Goal: Information Seeking & Learning: Learn about a topic

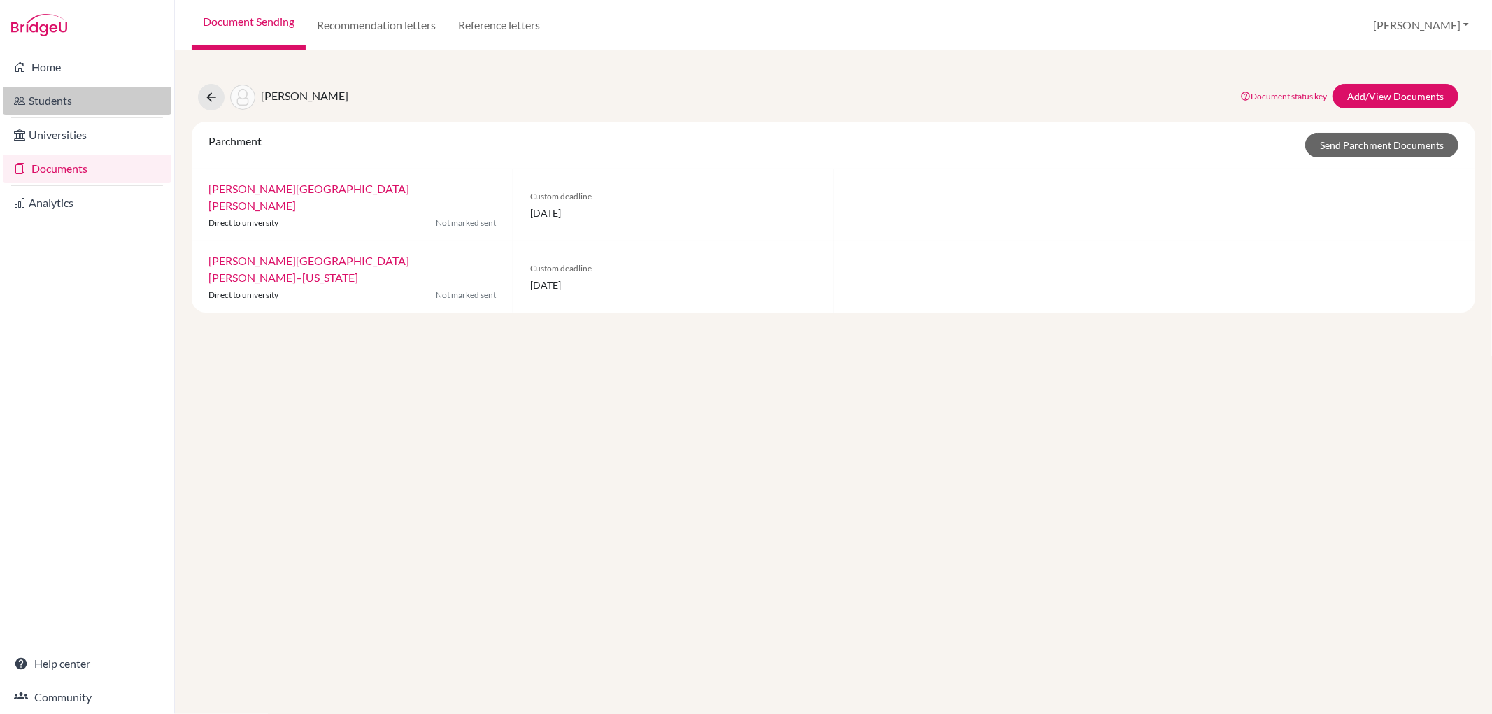
click at [85, 91] on link "Students" at bounding box center [87, 101] width 169 height 28
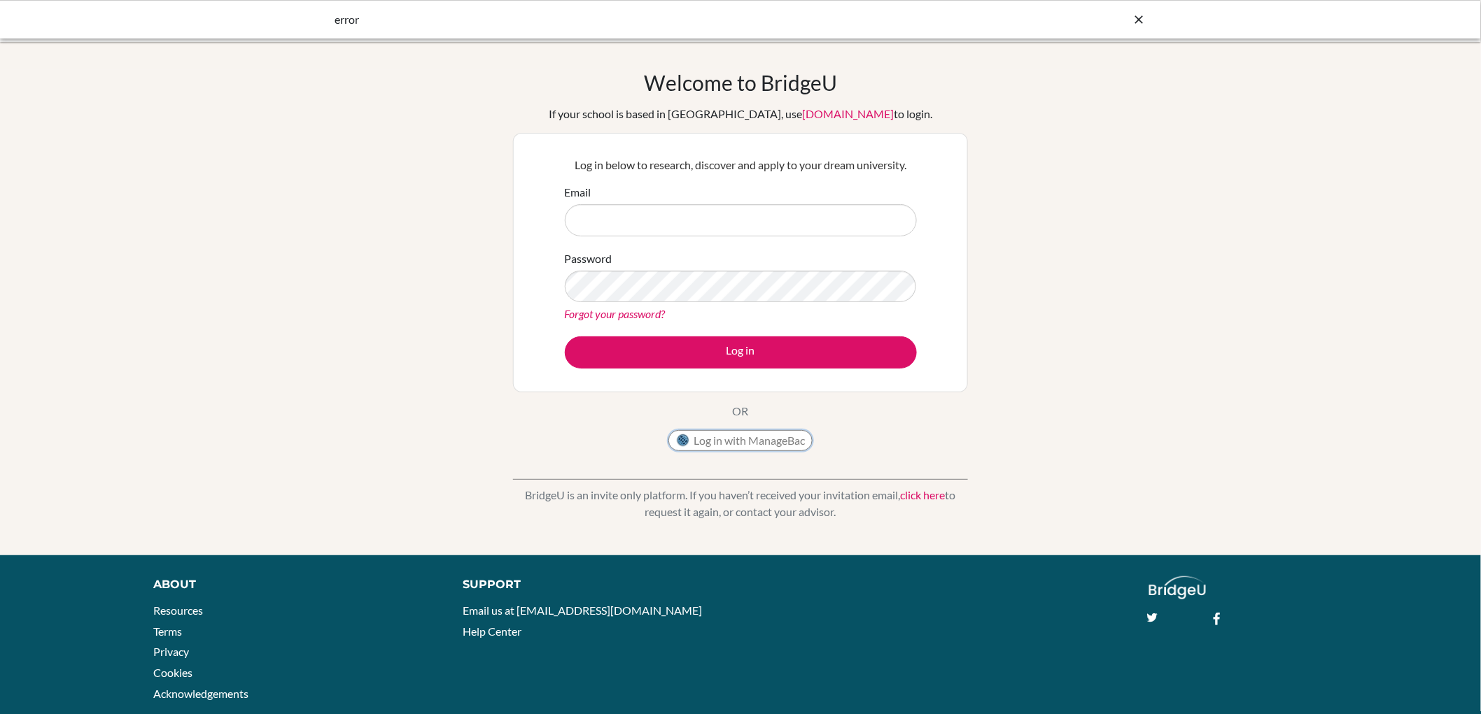
click at [719, 444] on button "Log in with ManageBac" at bounding box center [740, 440] width 144 height 21
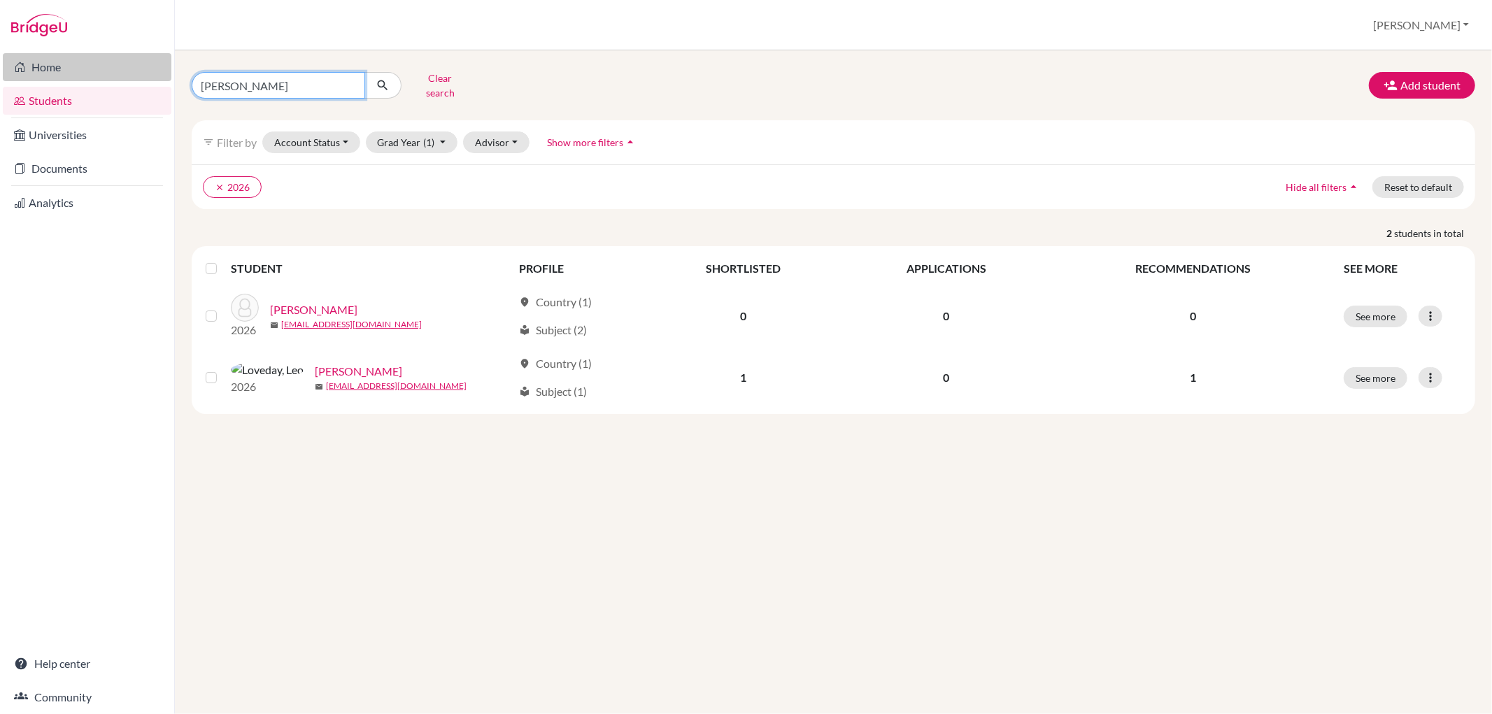
drag, startPoint x: 291, startPoint y: 86, endPoint x: 121, endPoint y: 79, distance: 170.2
click at [121, 79] on div "Home Students Universities Documents Analytics Help center Community Students o…" at bounding box center [746, 357] width 1492 height 714
type input "samar"
click at [386, 79] on icon "submit" at bounding box center [383, 85] width 14 height 14
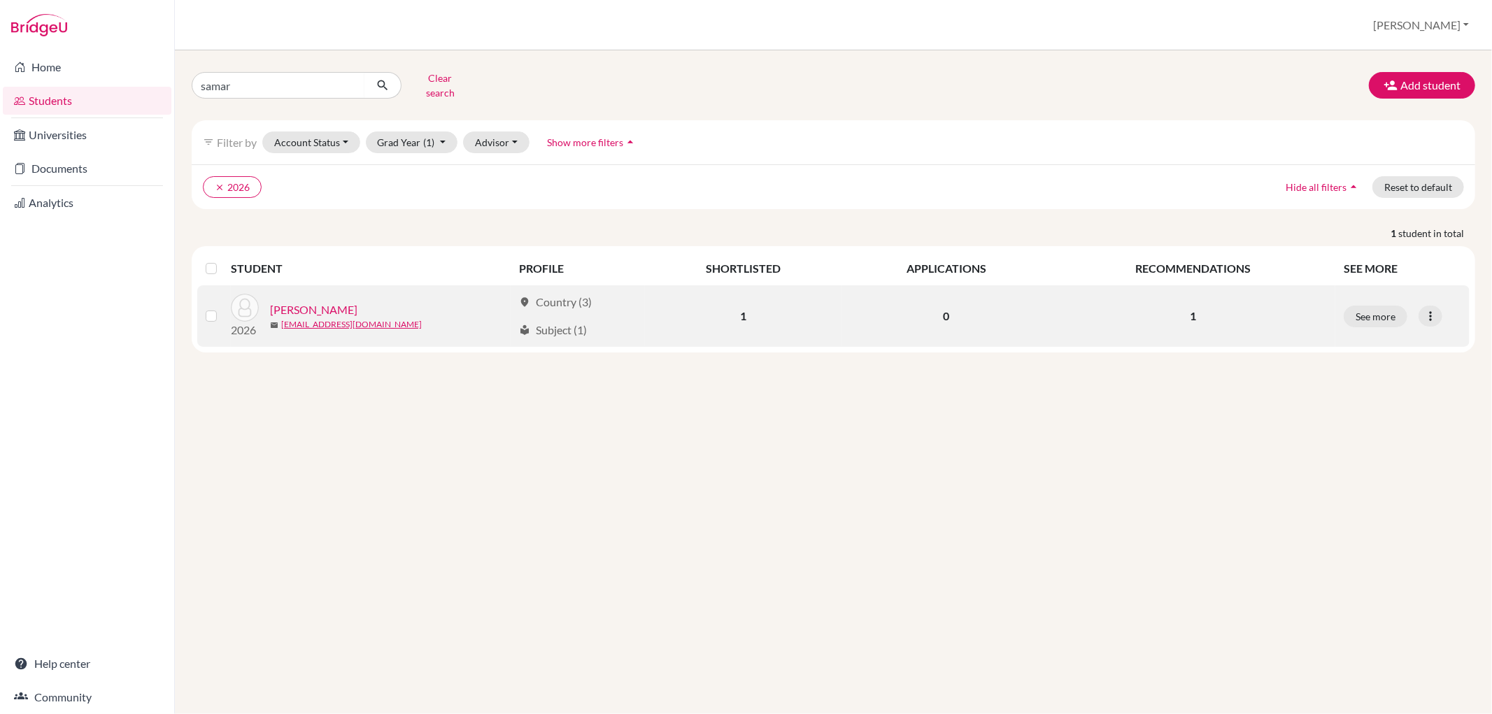
click at [331, 302] on link "[PERSON_NAME]" at bounding box center [313, 310] width 87 height 17
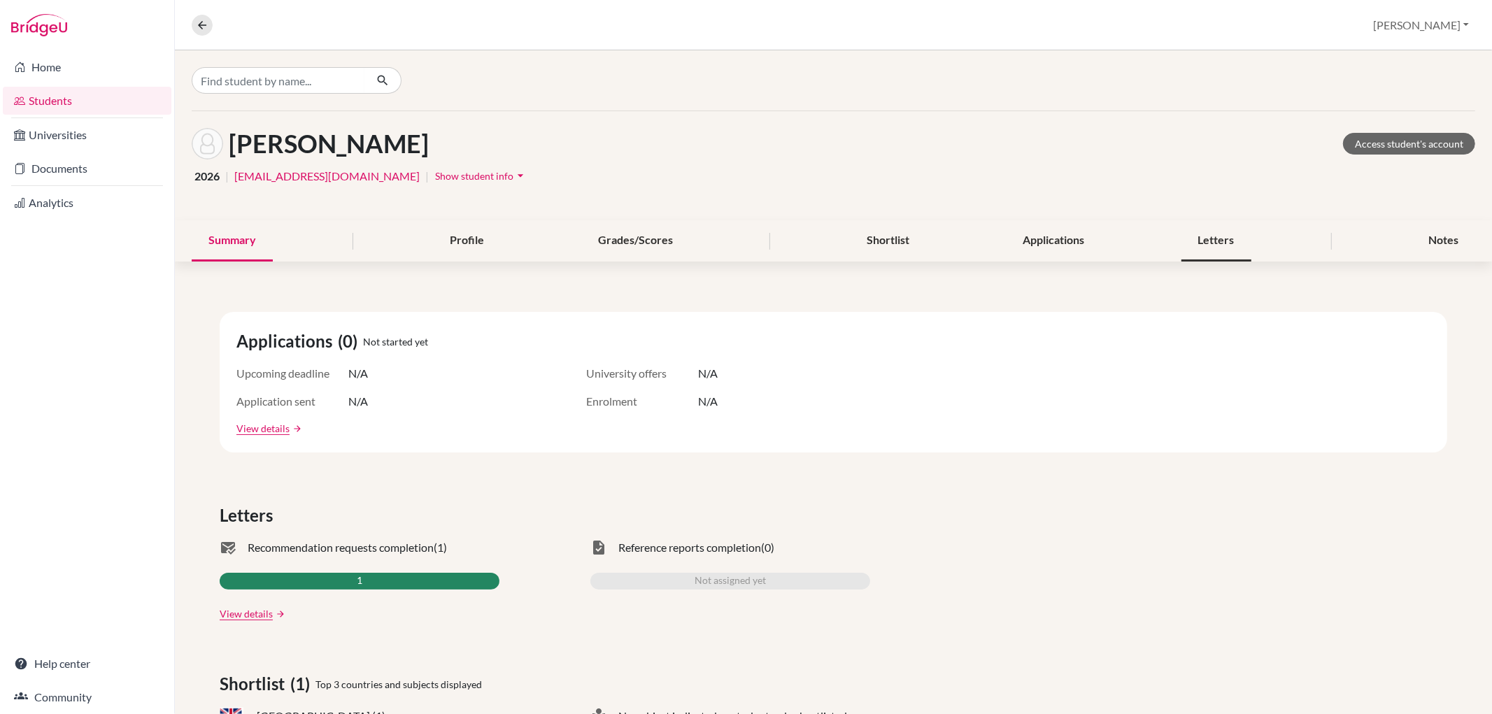
click at [1194, 249] on div "Letters" at bounding box center [1217, 240] width 70 height 41
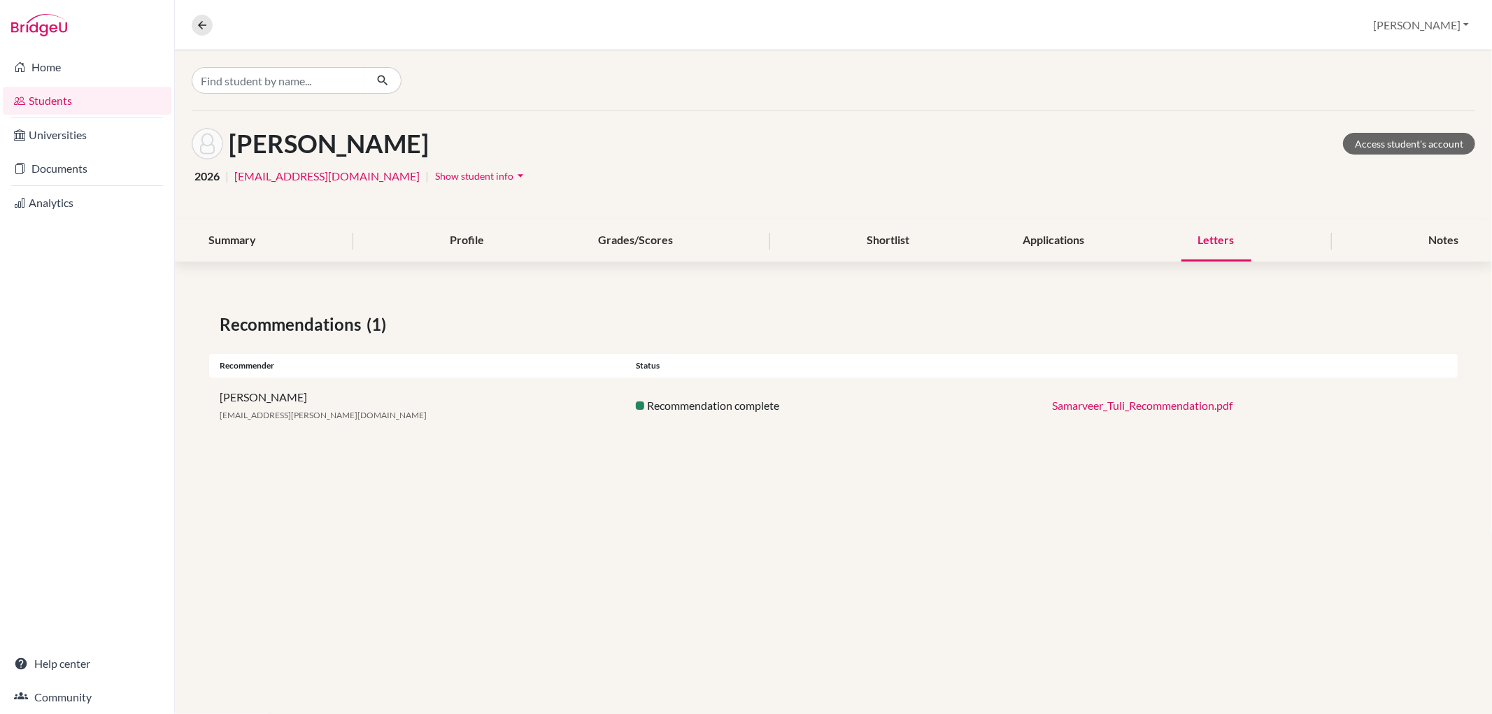
click at [1170, 410] on link "Samarveer_Tuli_Recommendation.pdf" at bounding box center [1142, 405] width 181 height 13
click at [1438, 239] on div "Notes" at bounding box center [1444, 240] width 64 height 41
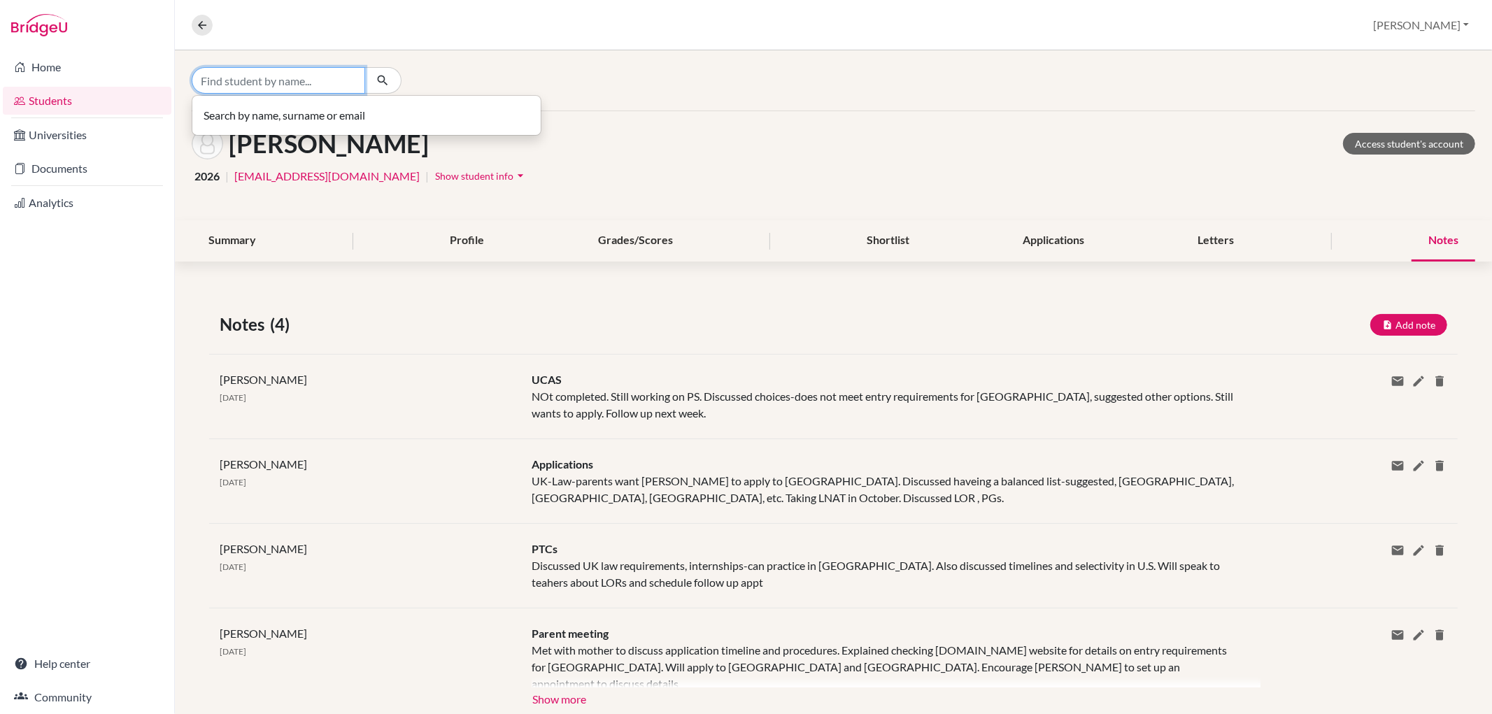
click at [311, 79] on input "Find student by name..." at bounding box center [279, 80] width 174 height 27
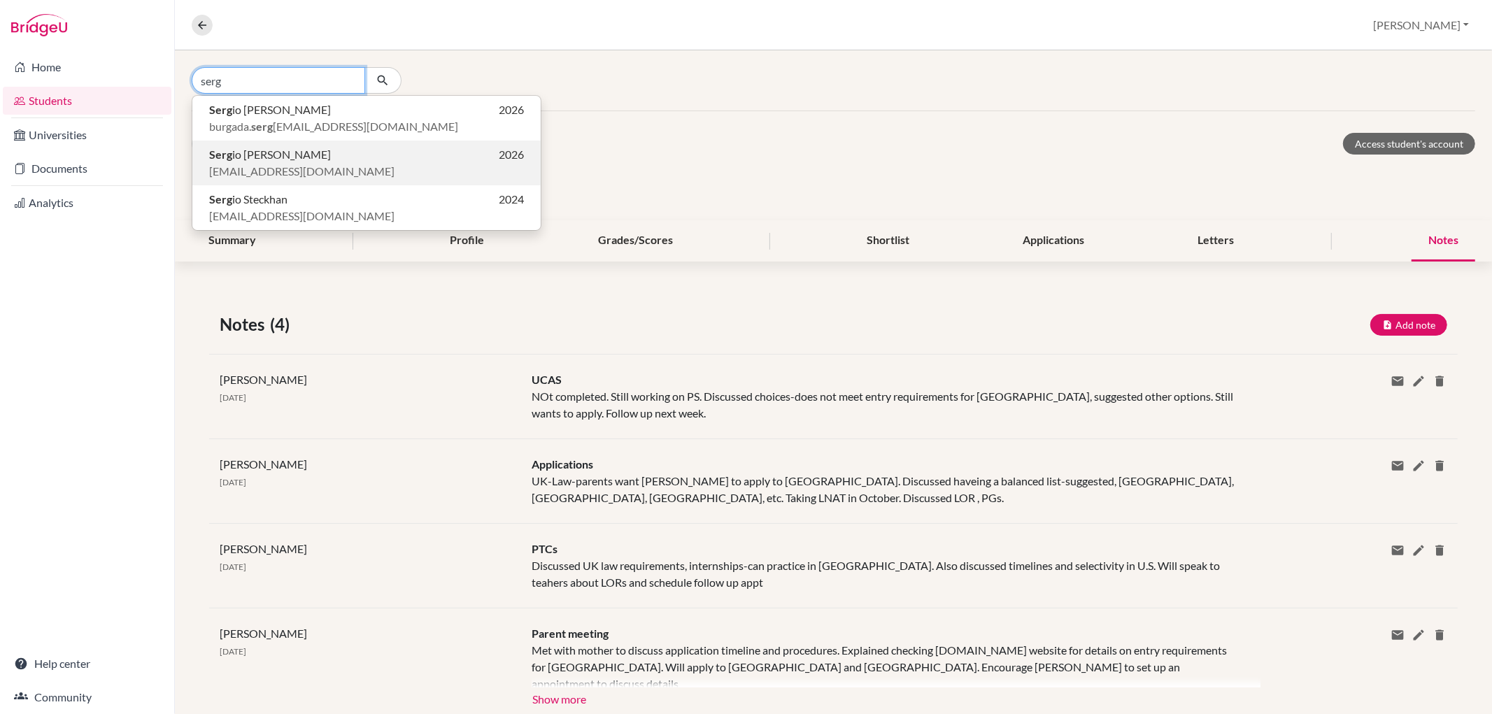
type input "serg"
click at [306, 157] on span "Serg io [PERSON_NAME]" at bounding box center [270, 154] width 122 height 17
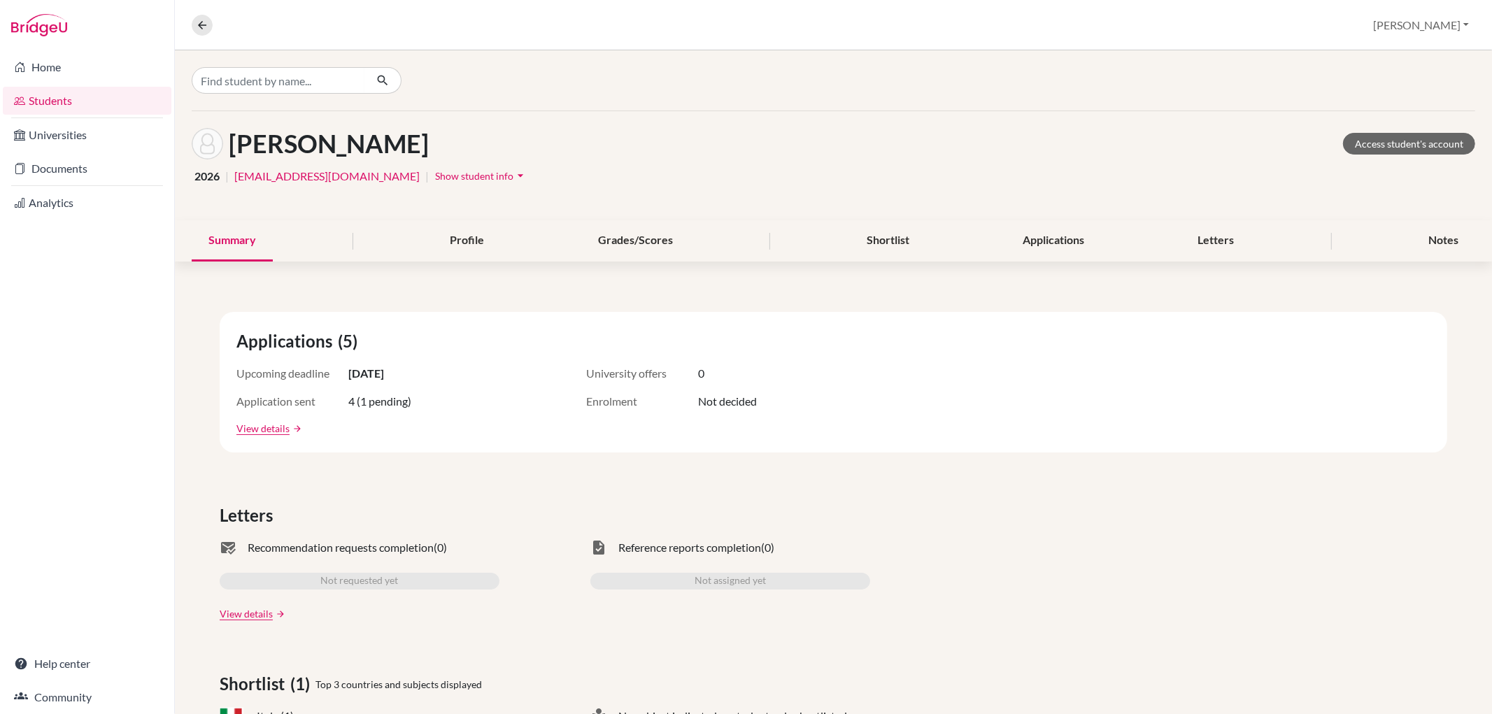
click at [1478, 235] on div "Summary Profile Grades/Scores Shortlist Applications Letters Notes" at bounding box center [834, 240] width 1318 height 41
click at [250, 80] on input "Find student by name..." at bounding box center [279, 80] width 174 height 27
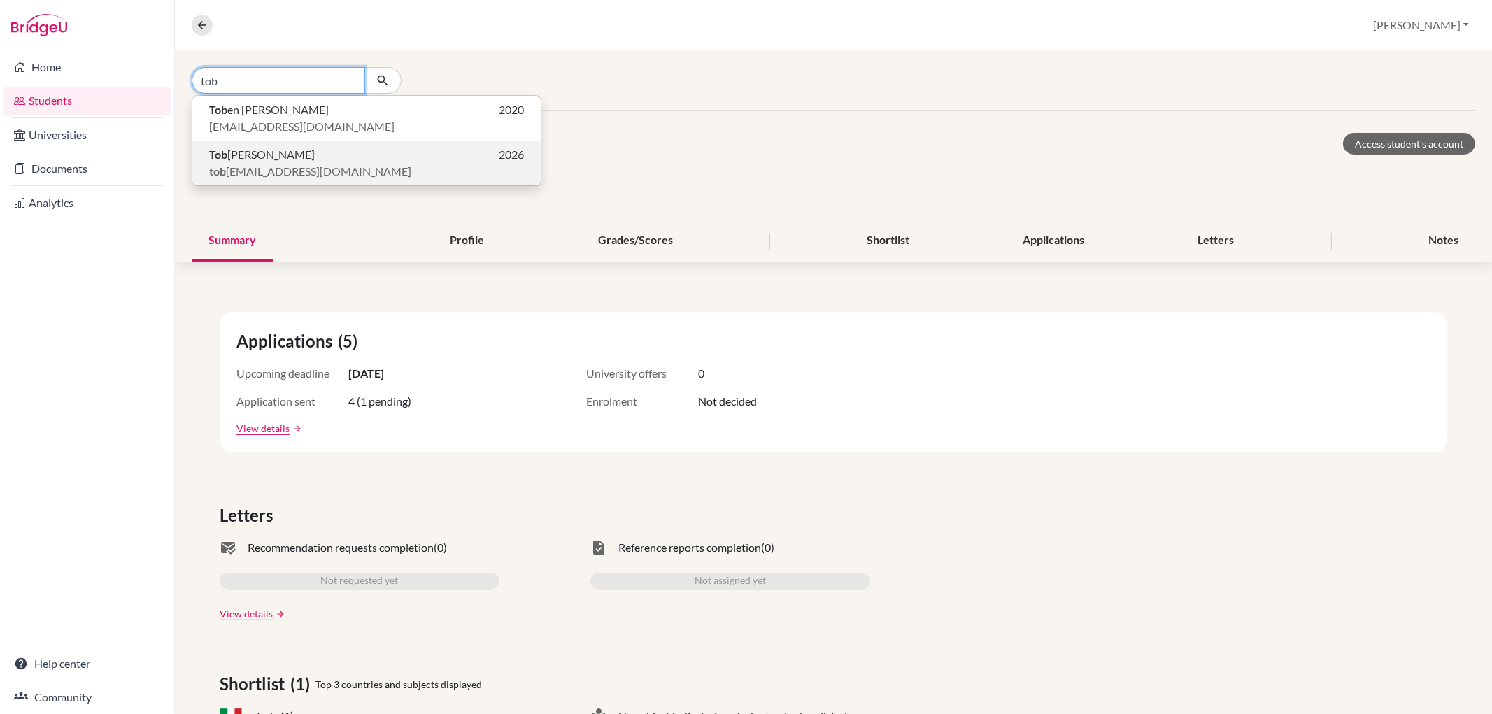
type input "tob"
click at [278, 157] on span "Tob [PERSON_NAME]" at bounding box center [262, 154] width 106 height 17
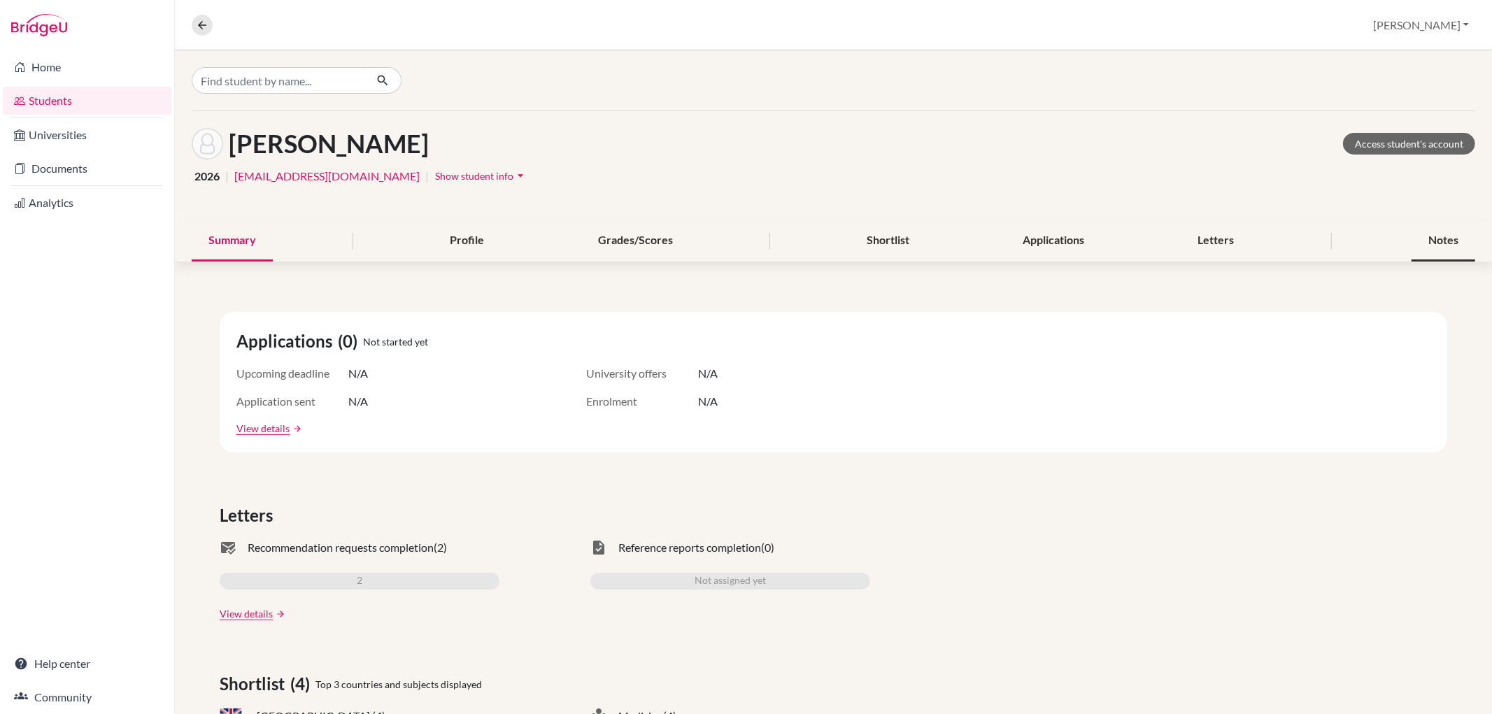
click at [1421, 241] on div "Notes" at bounding box center [1444, 240] width 64 height 41
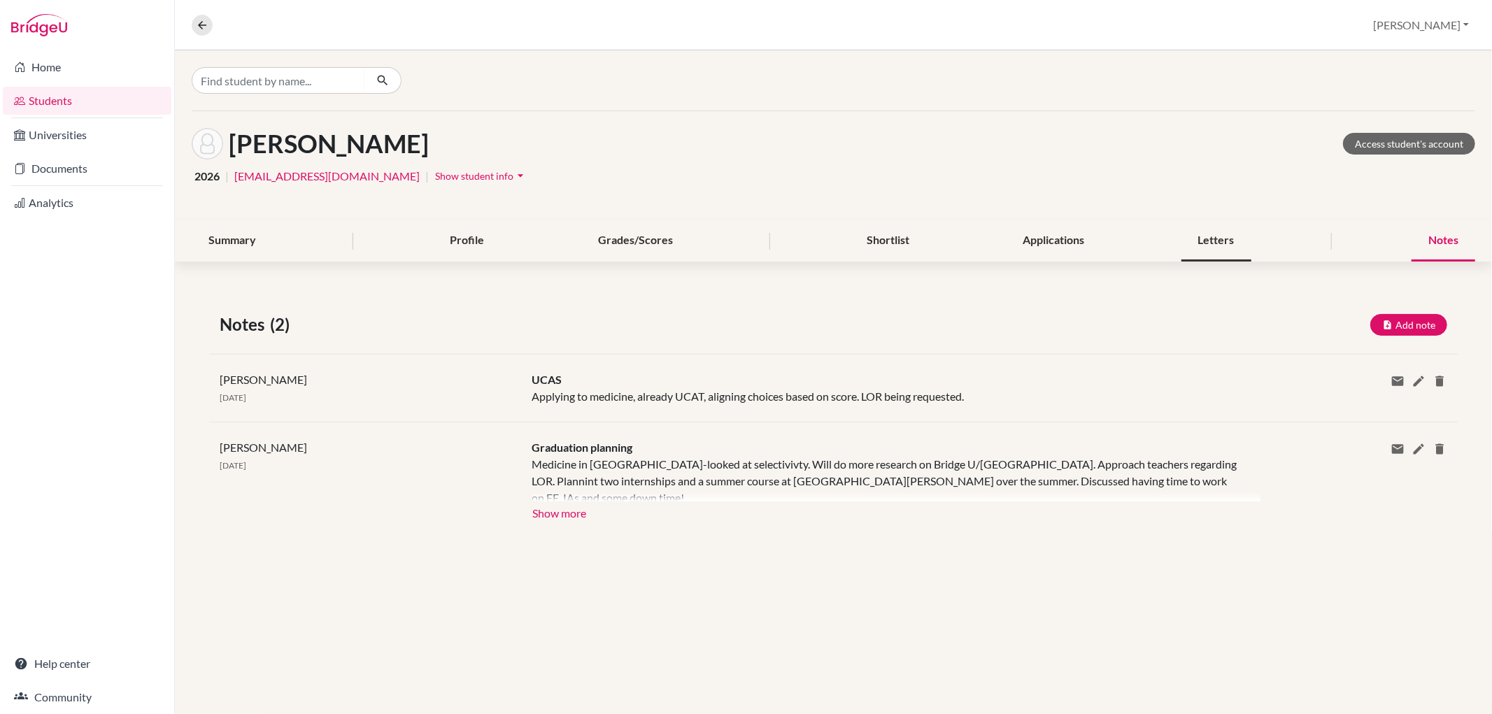
click at [1236, 237] on div "Letters" at bounding box center [1217, 240] width 70 height 41
